Goal: Task Accomplishment & Management: Use online tool/utility

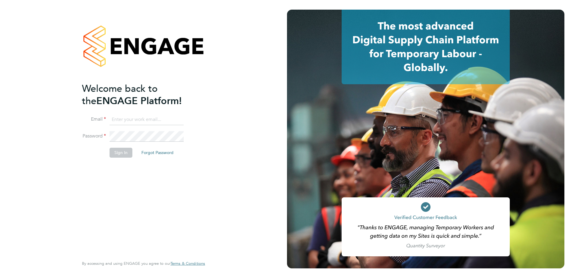
type input "[EMAIL_ADDRESS][DOMAIN_NAME]"
click at [126, 160] on li "Sign In Forgot Password" at bounding box center [140, 155] width 117 height 16
click at [125, 154] on button "Sign In" at bounding box center [121, 152] width 23 height 10
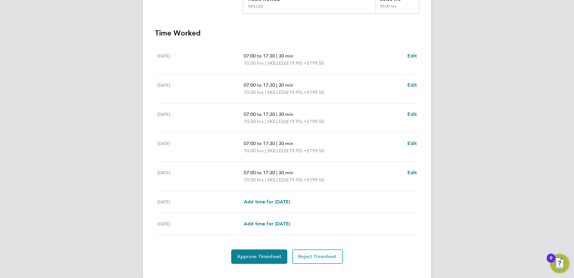
scroll to position [161, 0]
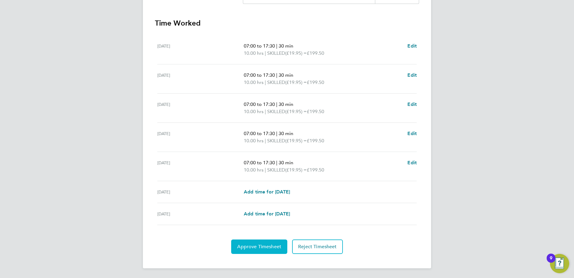
click at [259, 245] on span "Approve Timesheet" at bounding box center [259, 246] width 44 height 6
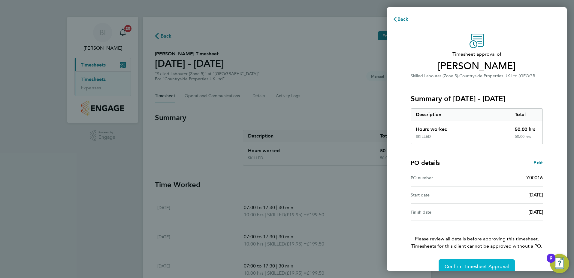
click at [473, 266] on span "Confirm Timesheet Approval" at bounding box center [477, 266] width 64 height 6
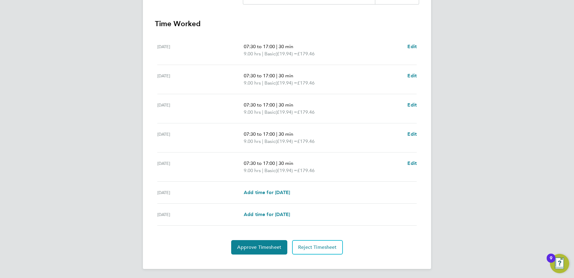
scroll to position [161, 0]
click at [266, 248] on span "Approve Timesheet" at bounding box center [259, 246] width 44 height 6
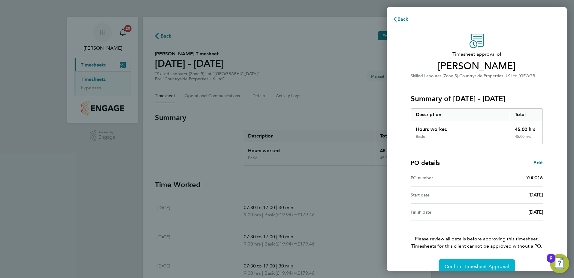
click at [473, 265] on span "Confirm Timesheet Approval" at bounding box center [477, 266] width 64 height 6
